Goal: Information Seeking & Learning: Check status

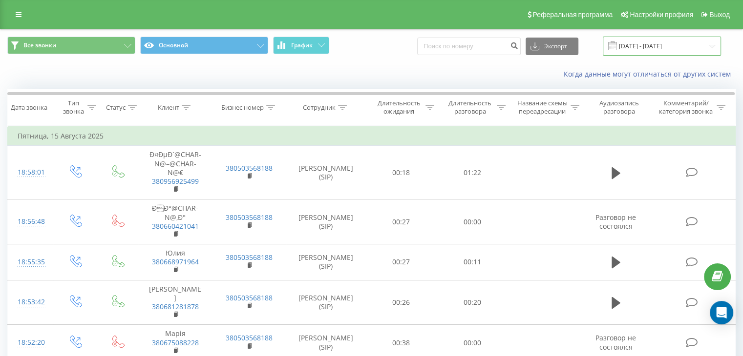
drag, startPoint x: 637, startPoint y: 40, endPoint x: 648, endPoint y: 46, distance: 12.9
click at [637, 40] on input "15.08.2025 - 15.08.2025" at bounding box center [661, 46] width 118 height 19
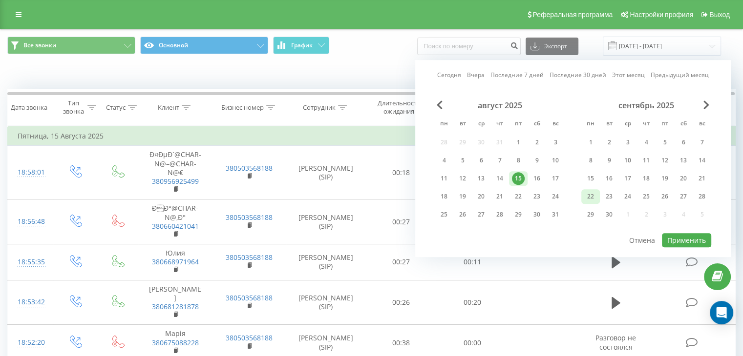
click at [588, 193] on div "22" at bounding box center [590, 196] width 13 height 13
click at [694, 241] on button "Применить" at bounding box center [685, 240] width 49 height 14
type input "22.09.2025 - 22.09.2025"
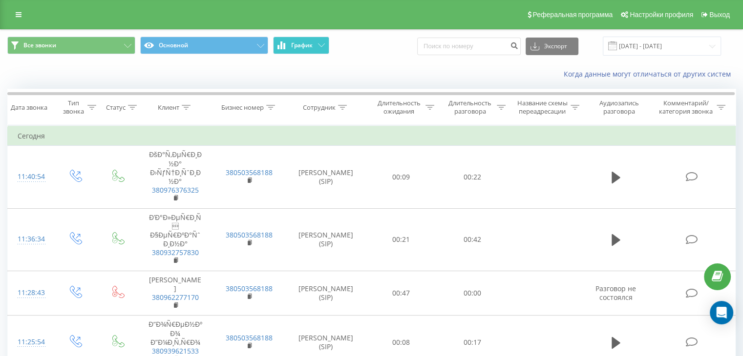
click at [295, 44] on span "График" at bounding box center [301, 45] width 21 height 7
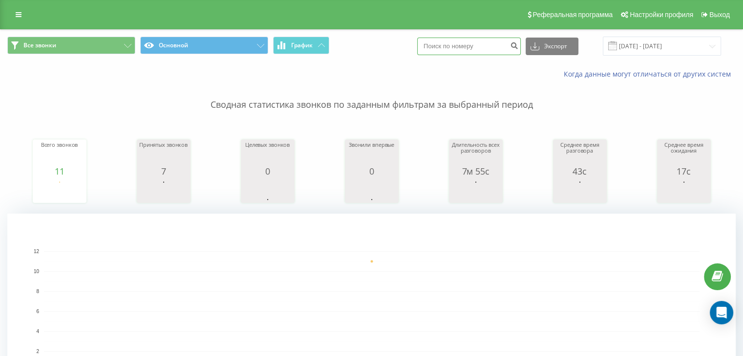
click at [446, 47] on input at bounding box center [468, 47] width 103 height 18
paste input "0962277170"
type input "0962277170"
click at [518, 47] on icon "submit" at bounding box center [514, 44] width 8 height 6
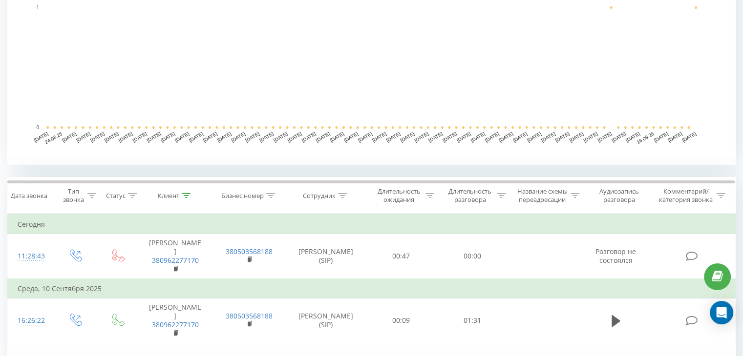
scroll to position [357, 0]
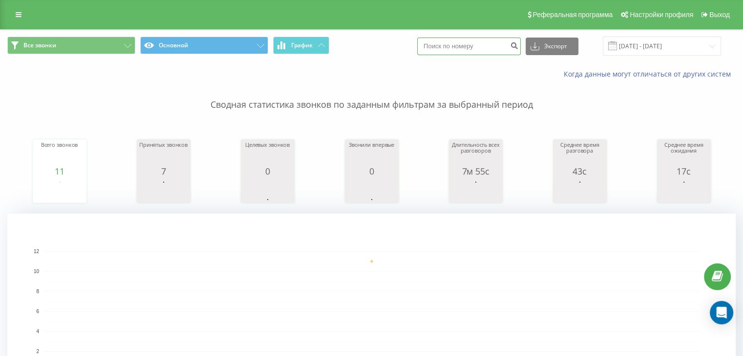
click at [490, 41] on input at bounding box center [468, 47] width 103 height 18
paste input "380937590810"
type input "380937590810"
click at [520, 51] on button "submit" at bounding box center [513, 47] width 13 height 18
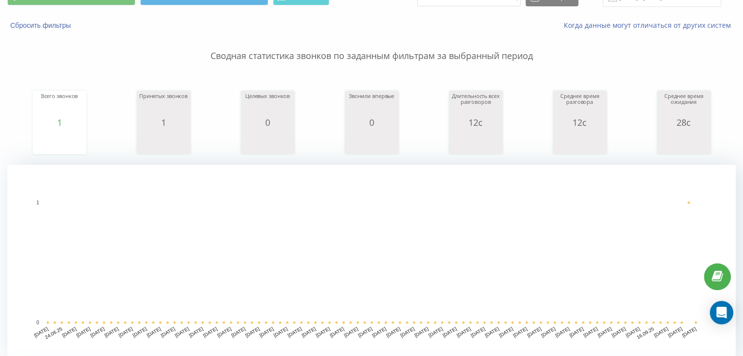
scroll to position [293, 0]
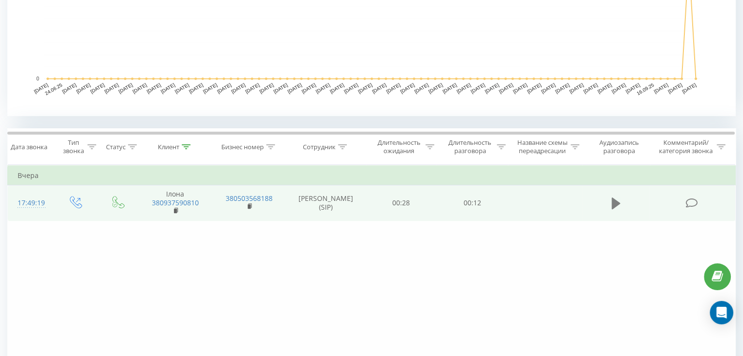
click at [612, 203] on icon at bounding box center [615, 204] width 9 height 12
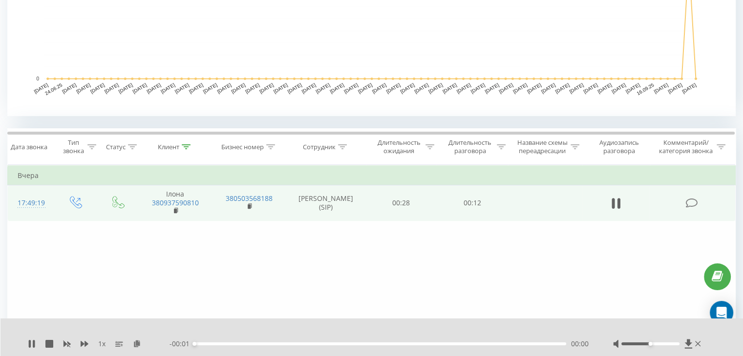
click at [636, 344] on div at bounding box center [650, 344] width 58 height 3
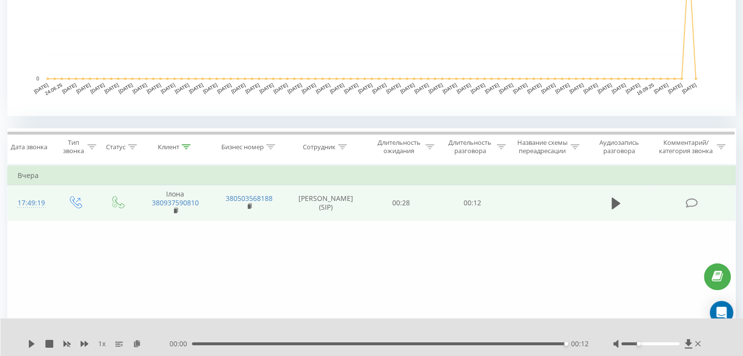
scroll to position [0, 0]
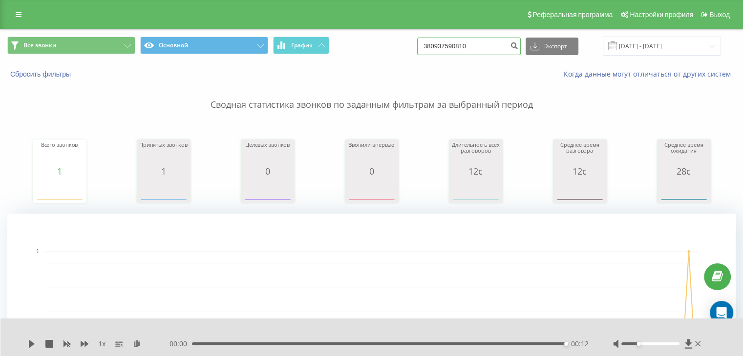
click at [490, 52] on input "380937590810" at bounding box center [468, 47] width 103 height 18
paste input "57289115"
type input "380957289115"
click at [518, 46] on icon "submit" at bounding box center [514, 44] width 8 height 6
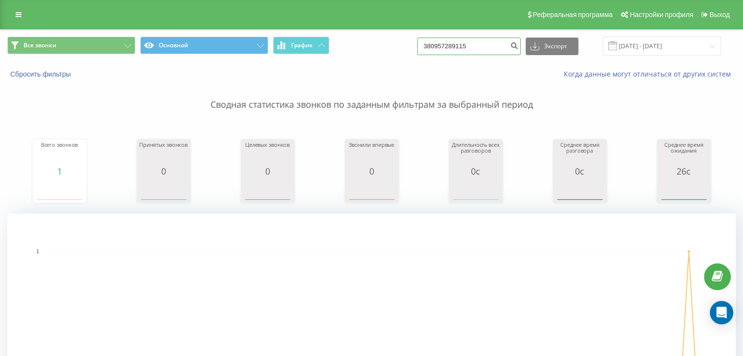
click at [498, 39] on input "380957289115" at bounding box center [468, 47] width 103 height 18
paste input "501531510"
type input "380501531510"
click at [518, 42] on icon "submit" at bounding box center [514, 44] width 8 height 6
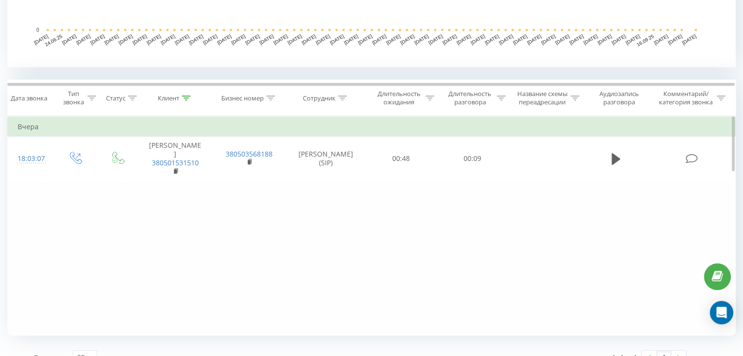
scroll to position [357, 0]
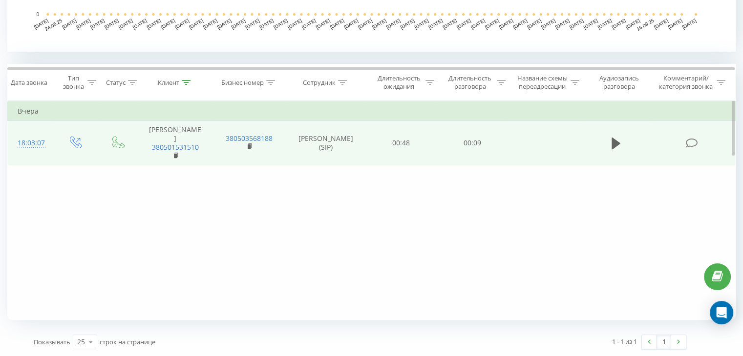
click at [607, 130] on td at bounding box center [615, 143] width 68 height 45
click at [613, 137] on icon at bounding box center [615, 144] width 9 height 14
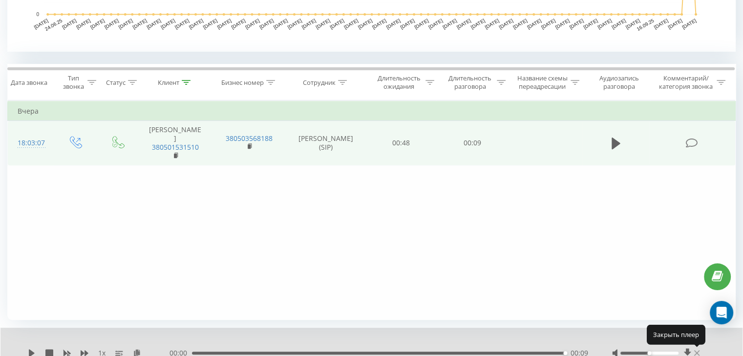
click at [696, 352] on icon at bounding box center [696, 354] width 5 height 8
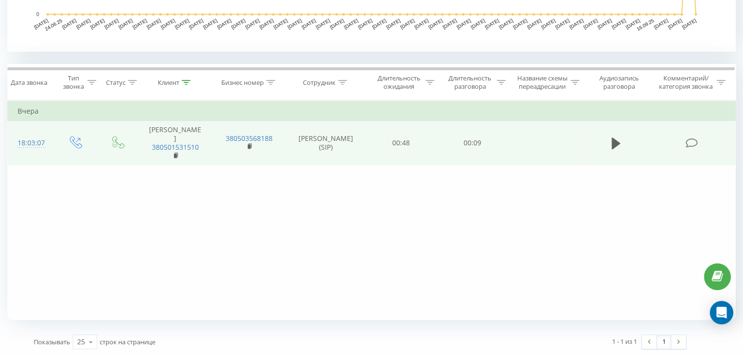
scroll to position [16, 0]
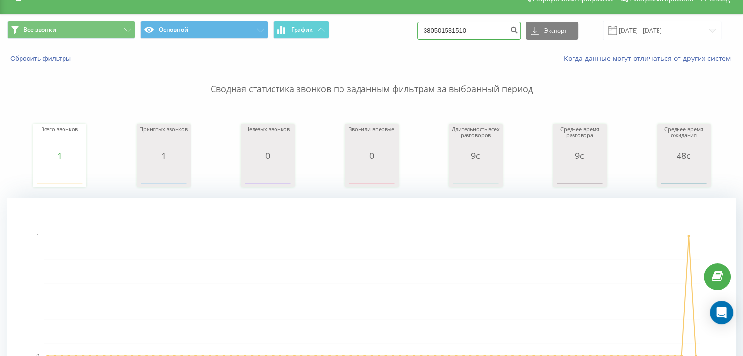
click at [512, 28] on input "380501531510" at bounding box center [468, 31] width 103 height 18
paste input "44 7342 379111"
type input "44 7342 379111"
click at [520, 26] on button "submit" at bounding box center [513, 31] width 13 height 18
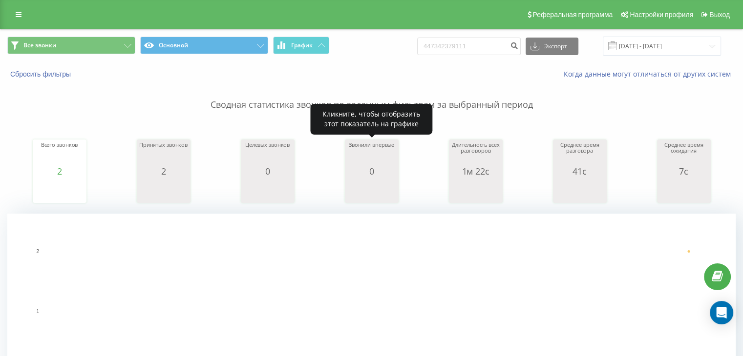
scroll to position [342, 0]
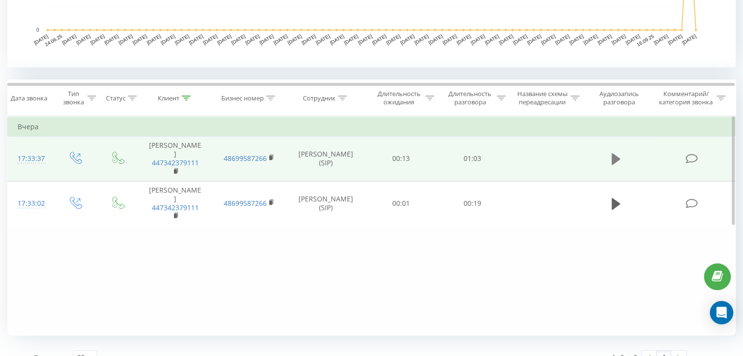
click at [612, 154] on icon at bounding box center [615, 159] width 9 height 12
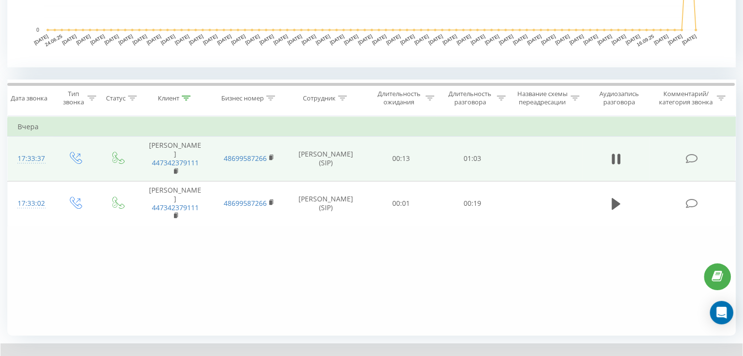
scroll to position [395, 0]
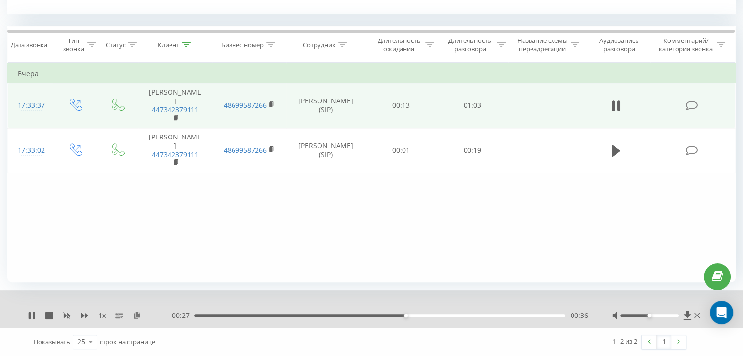
drag, startPoint x: 375, startPoint y: 320, endPoint x: 369, endPoint y: 319, distance: 6.4
click at [375, 320] on div "- 00:27 00:36 00:36" at bounding box center [378, 316] width 418 height 10
click at [351, 316] on div "- 00:26 00:36 00:36" at bounding box center [378, 316] width 418 height 10
click at [355, 309] on div "1 x - 00:26 00:37 00:37" at bounding box center [371, 309] width 742 height 38
click at [331, 313] on div "- 00:25 00:37 00:37" at bounding box center [378, 316] width 418 height 10
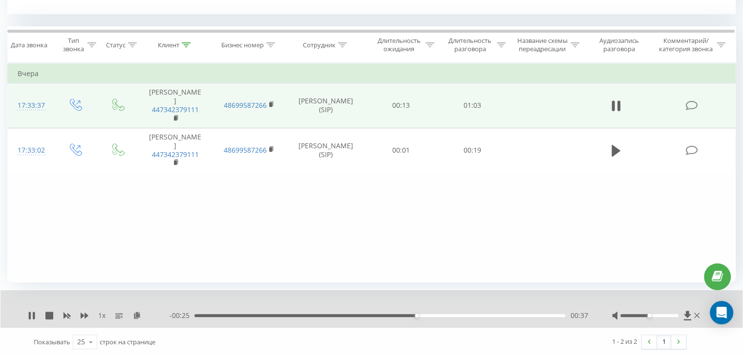
click at [333, 314] on div "00:37" at bounding box center [379, 315] width 371 height 3
drag, startPoint x: 656, startPoint y: 313, endPoint x: 672, endPoint y: 314, distance: 16.6
click at [678, 313] on div at bounding box center [657, 316] width 90 height 10
click at [670, 314] on div at bounding box center [649, 315] width 58 height 3
click at [677, 314] on div "Accessibility label" at bounding box center [678, 316] width 4 height 4
